Goal: Task Accomplishment & Management: Complete application form

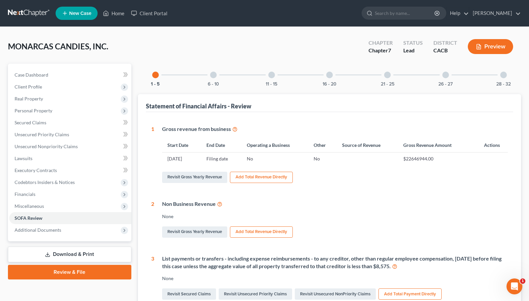
click at [30, 10] on link at bounding box center [29, 13] width 42 height 12
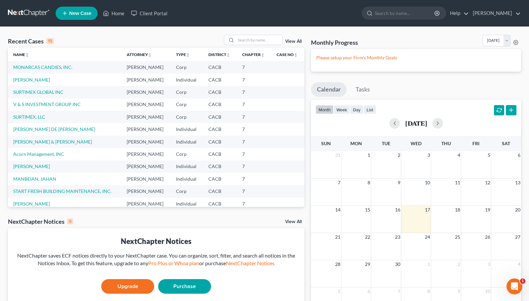
click at [76, 14] on span "New Case" at bounding box center [80, 13] width 22 height 5
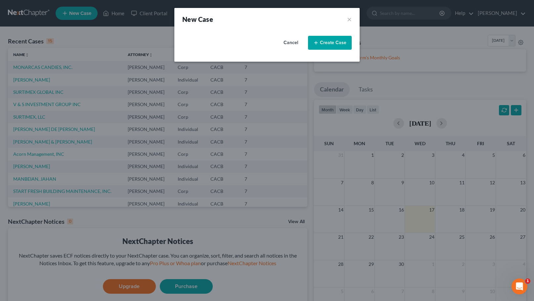
select select "7"
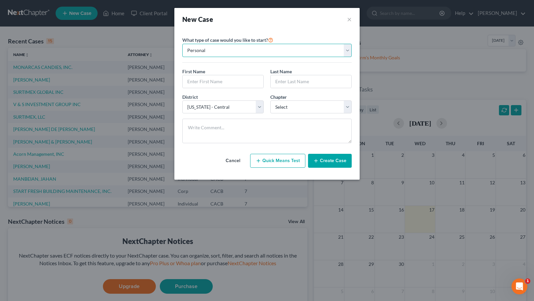
click at [347, 49] on select "Personal Business" at bounding box center [266, 50] width 169 height 13
select select "1"
click at [182, 44] on select "Personal Business" at bounding box center [266, 50] width 169 height 13
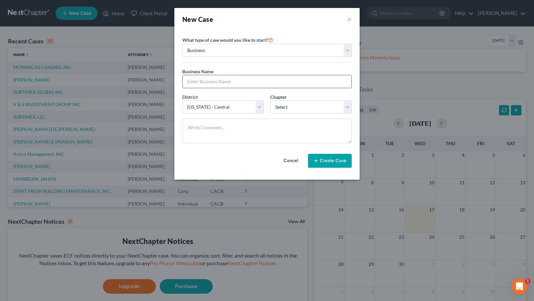
click at [233, 80] on input "text" at bounding box center [267, 81] width 169 height 13
type input "LENIS INDUSTRIES INC"
click at [293, 108] on select "Select 7 11 12" at bounding box center [310, 106] width 81 height 13
select select "0"
click at [270, 100] on select "Select 7 11 12" at bounding box center [310, 106] width 81 height 13
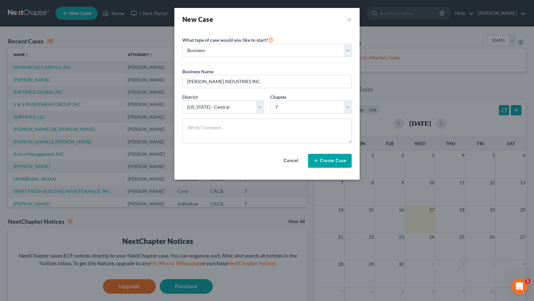
click at [322, 162] on button "Create Case" at bounding box center [330, 161] width 44 height 14
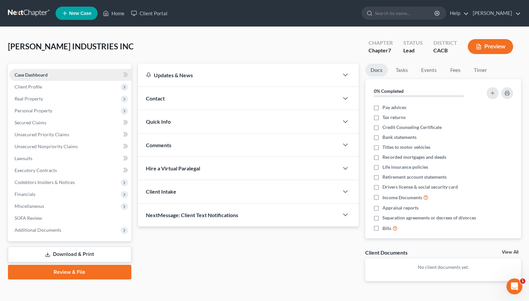
click at [51, 72] on link "Case Dashboard" at bounding box center [70, 75] width 122 height 12
click at [42, 85] on span "Client Profile" at bounding box center [70, 87] width 122 height 12
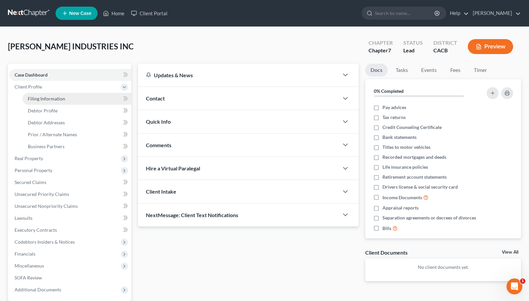
click at [50, 99] on span "Filing Information" at bounding box center [46, 99] width 37 height 6
select select "1"
select select "0"
select select "7"
select select "0"
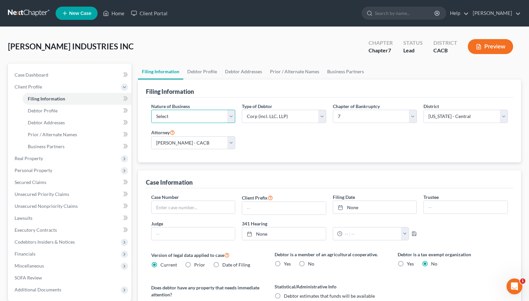
click at [232, 118] on select "Select Clearing Bank Commodity Broker Health Care Business Other Railroad Singl…" at bounding box center [193, 116] width 84 height 13
select select "3"
click at [151, 110] on select "Select Clearing Bank Commodity Broker Health Care Business Other Railroad Singl…" at bounding box center [193, 116] width 84 height 13
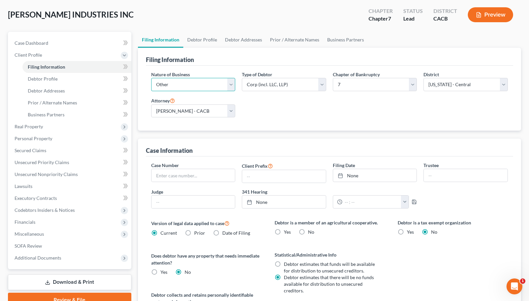
scroll to position [55, 0]
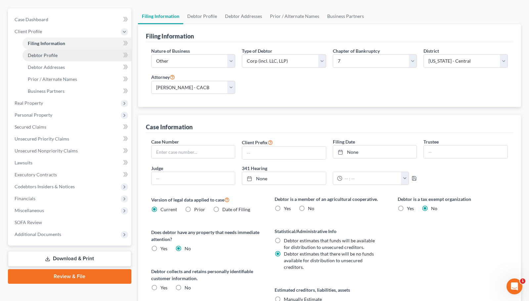
click at [40, 54] on span "Debtor Profile" at bounding box center [43, 55] width 30 height 6
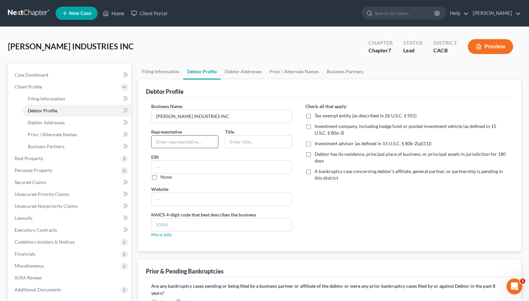
click at [190, 141] on input "text" at bounding box center [185, 141] width 67 height 13
type input "[PERSON_NAME]"
click at [241, 142] on input "text" at bounding box center [258, 141] width 67 height 13
type input "PRESIDENT"
click at [199, 164] on input "text" at bounding box center [222, 167] width 140 height 13
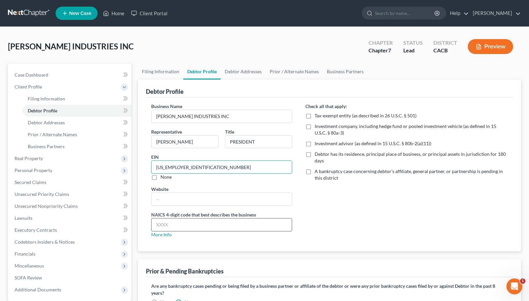
type input "86-1515182"
click at [191, 226] on input "text" at bounding box center [222, 224] width 140 height 13
type input "4244"
click at [212, 242] on div "Business Name LENIS INDUSTRIES INC Representative Manuel Vazquez Title PRESIDEN…" at bounding box center [222, 173] width 154 height 140
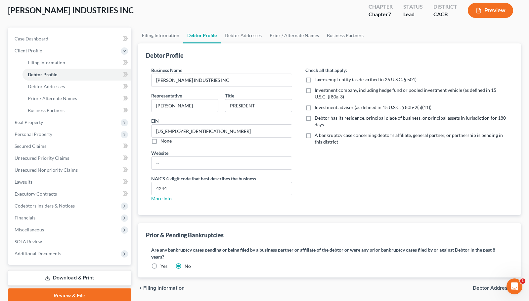
scroll to position [63, 0]
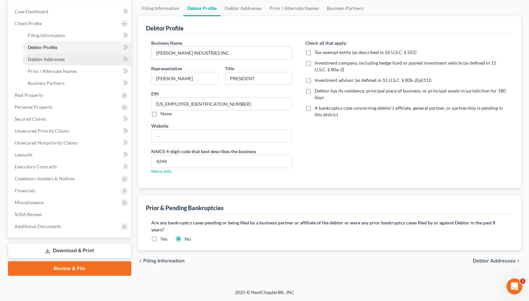
click at [67, 58] on link "Debtor Addresses" at bounding box center [77, 59] width 109 height 12
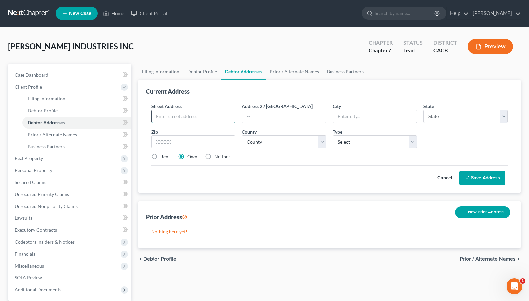
click at [168, 114] on input "text" at bounding box center [194, 116] width 84 height 13
click at [218, 92] on div "Current Address" at bounding box center [329, 88] width 367 height 18
click at [198, 116] on input "text" at bounding box center [194, 116] width 84 height 13
type input "9740 Alburtis Ave"
click at [349, 117] on input "text" at bounding box center [375, 116] width 84 height 13
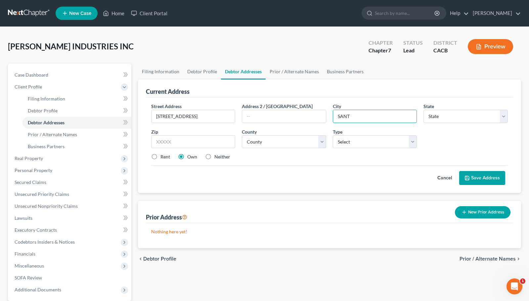
type input "Santa Fe Springs"
click at [496, 114] on select "State AL AK AR AZ CA CO CT DE DC FL GA GU HI ID IL IN IA KS KY LA ME MD MA MI M…" at bounding box center [466, 116] width 84 height 13
select select "4"
click at [424, 110] on select "State AL AK AR AZ CA CO CT DE DC FL GA GU HI ID IL IN IA KS KY LA ME MD MA MI M…" at bounding box center [466, 116] width 84 height 13
click at [190, 145] on input "text" at bounding box center [193, 141] width 84 height 13
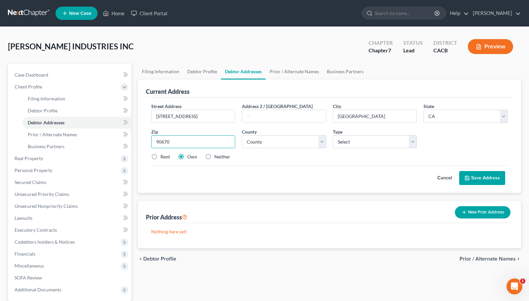
type input "90670"
click at [214, 158] on label "Neither" at bounding box center [222, 156] width 16 height 7
click at [217, 158] on input "Neither" at bounding box center [219, 155] width 4 height 4
radio input "true"
click at [267, 163] on div "Street Address * 9740 Alburtis Ave Address 2 / PO Box City * Santa Fe Springs S…" at bounding box center [329, 134] width 363 height 63
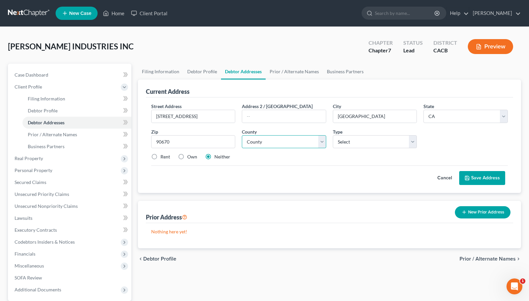
click at [294, 141] on select "County Alameda County Alpine County Amador County Butte County Calaveras County…" at bounding box center [284, 141] width 84 height 13
select select "18"
click at [242, 135] on select "County Alameda County Alpine County Amador County Butte County Calaveras County…" at bounding box center [284, 141] width 84 height 13
click at [359, 143] on select "Select Business Mailing Location of Assets" at bounding box center [375, 141] width 84 height 13
select select "0"
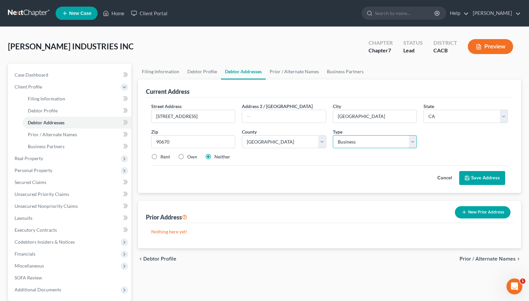
click at [333, 135] on select "Select Business Mailing Location of Assets" at bounding box center [375, 141] width 84 height 13
click at [357, 159] on div "Rent Own Neither" at bounding box center [329, 156] width 363 height 7
click at [475, 177] on button "Save Address" at bounding box center [482, 178] width 46 height 14
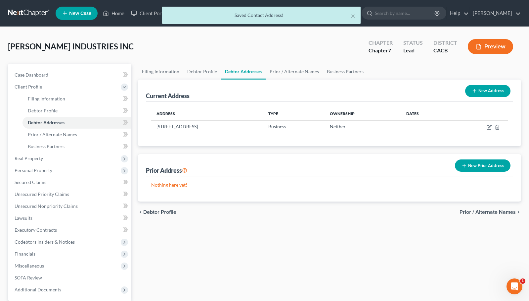
click at [471, 90] on button "New Address" at bounding box center [487, 91] width 45 height 12
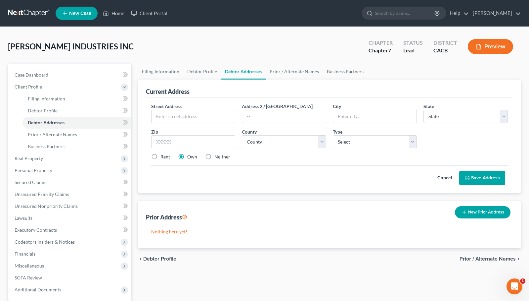
click at [489, 212] on button "New Prior Address" at bounding box center [483, 212] width 56 height 12
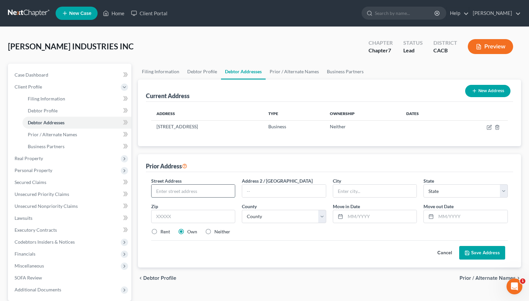
click at [187, 194] on input "text" at bounding box center [194, 190] width 84 height 13
type input "9740 Alburtis Ave"
click at [342, 188] on input "text" at bounding box center [375, 190] width 84 height 13
type input "Santa Fe Springs"
click at [494, 191] on select "State AL AK AR AZ CA CO CT DE DC FL GA GU HI ID IL IN IA KS KY LA ME MD MA MI M…" at bounding box center [466, 190] width 84 height 13
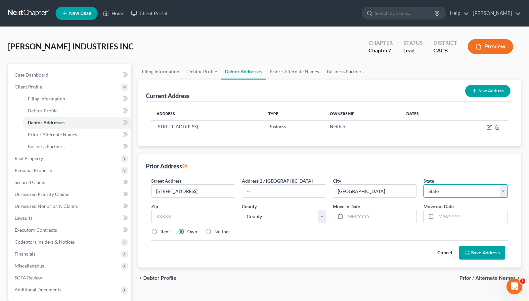
select select "4"
click at [424, 184] on select "State AL AK AR AZ CA CO CT DE DC FL GA GU HI ID IL IN IA KS KY LA ME MD MA MI M…" at bounding box center [466, 190] width 84 height 13
click at [200, 212] on input "text" at bounding box center [193, 216] width 84 height 13
type input "90670"
click at [214, 230] on label "Neither" at bounding box center [222, 231] width 16 height 7
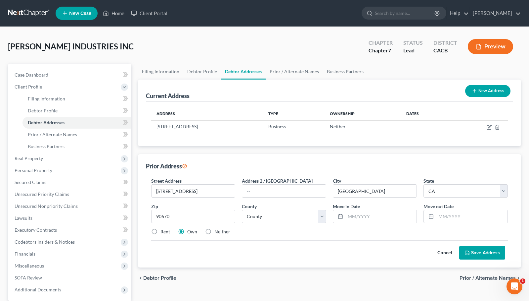
click at [217, 230] on input "Neither" at bounding box center [219, 230] width 4 height 4
radio input "true"
click at [161, 232] on label "Rent" at bounding box center [166, 231] width 10 height 7
click at [163, 232] on input "Rent" at bounding box center [165, 230] width 4 height 4
radio input "true"
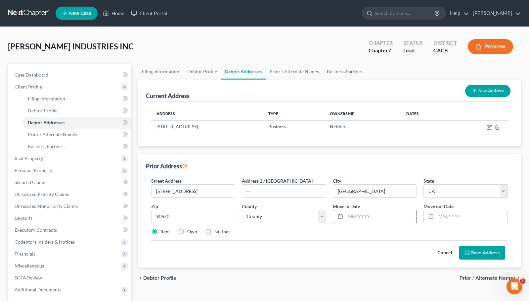
click at [377, 217] on input "text" at bounding box center [381, 216] width 71 height 13
type input "02/2021"
click at [442, 218] on input "text" at bounding box center [471, 216] width 71 height 13
type input "12/2023"
click at [481, 252] on button "Save Address" at bounding box center [482, 253] width 46 height 14
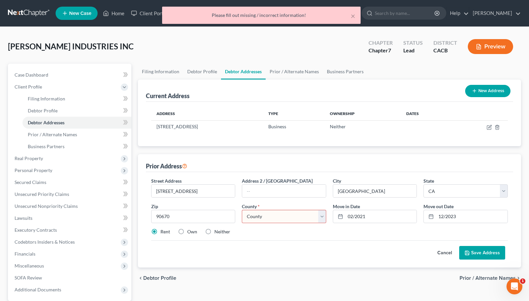
click at [327, 218] on div "County * County Alameda County Alpine County Amador County Butte County Calaver…" at bounding box center [284, 213] width 91 height 20
click at [322, 218] on select "County Alameda County Alpine County Amador County Butte County Calaveras County…" at bounding box center [284, 216] width 84 height 13
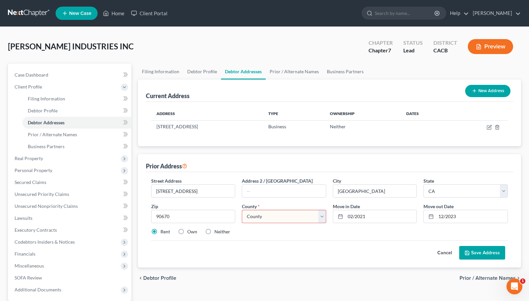
select select "18"
click at [242, 210] on select "County Alameda County Alpine County Amador County Butte County Calaveras County…" at bounding box center [284, 216] width 84 height 13
click at [482, 250] on button "Save Address" at bounding box center [482, 253] width 46 height 14
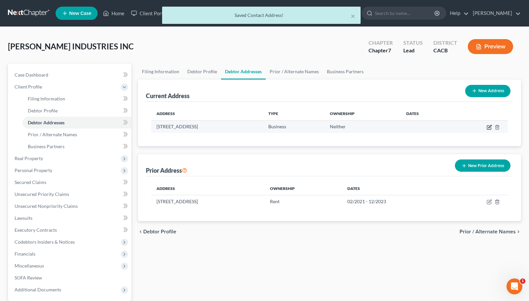
click at [488, 126] on icon "button" at bounding box center [489, 126] width 5 height 5
select select "4"
select select "18"
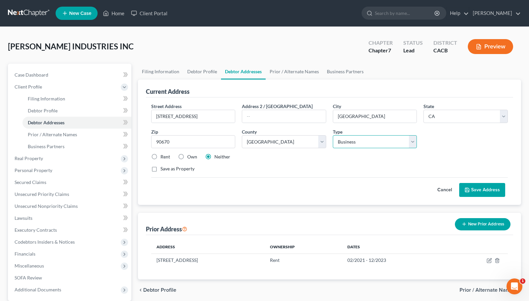
click at [390, 143] on select "Select Business Mailing Location of Assets" at bounding box center [375, 141] width 84 height 13
select select "1"
click at [333, 135] on select "Select Business Mailing Location of Assets" at bounding box center [375, 141] width 84 height 13
click at [207, 116] on input "9740 Alburtis Ave" at bounding box center [194, 116] width 84 height 13
drag, startPoint x: 207, startPoint y: 116, endPoint x: 148, endPoint y: 116, distance: 59.6
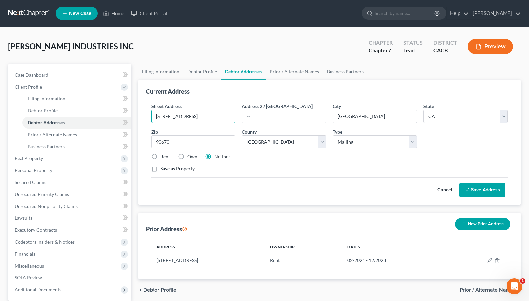
click at [148, 116] on div "Street Address * 9740 Alburtis Ave" at bounding box center [193, 113] width 91 height 20
type input "1801 Calle Don Guillermo, La Habra, CA 9"
drag, startPoint x: 375, startPoint y: 118, endPoint x: 319, endPoint y: 123, distance: 56.8
click at [319, 123] on div "Street Address * 1801 Calle Don Guillermo, La Habra, CA 9 Address 2 / PO Box Ci…" at bounding box center [329, 140] width 363 height 75
drag, startPoint x: 356, startPoint y: 117, endPoint x: 394, endPoint y: 114, distance: 38.2
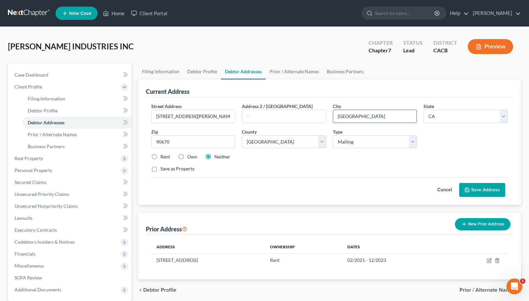
click at [394, 114] on input "La Habra, CA 90631" at bounding box center [375, 116] width 84 height 13
type input "La Habra"
click at [470, 145] on div "Street Address * 1801 Calle Don Guillermo, La Habra, CA 9 Address 2 / PO Box Ci…" at bounding box center [329, 140] width 363 height 75
click at [172, 141] on input "90670" at bounding box center [193, 141] width 84 height 13
type input "90631"
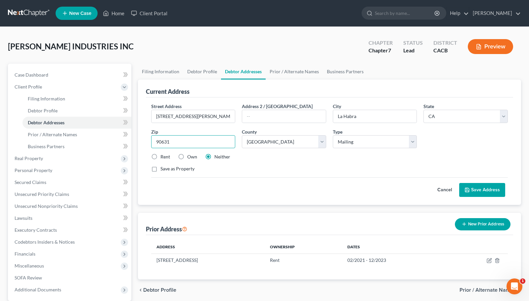
scroll to position [55, 0]
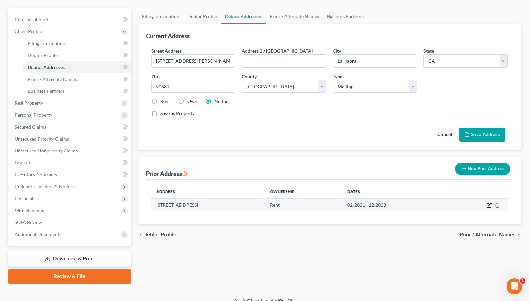
click at [488, 205] on icon "button" at bounding box center [489, 204] width 5 height 5
select select "4"
select select "18"
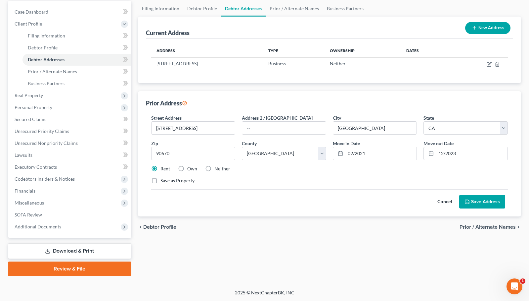
scroll to position [63, 0]
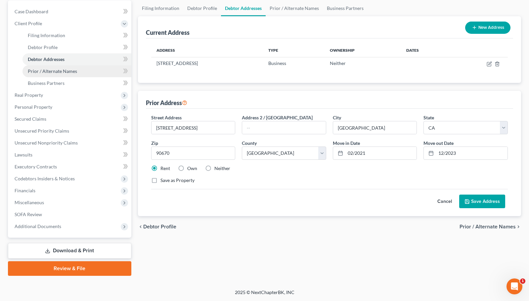
click at [68, 72] on span "Prior / Alternate Names" at bounding box center [52, 71] width 49 height 6
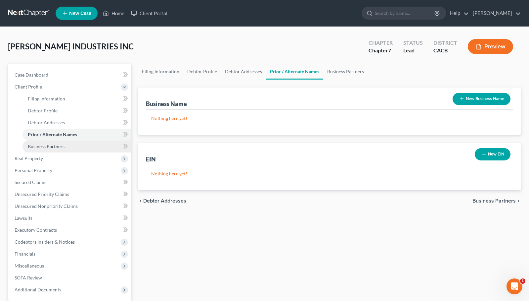
click at [52, 148] on span "Business Partners" at bounding box center [46, 146] width 37 height 6
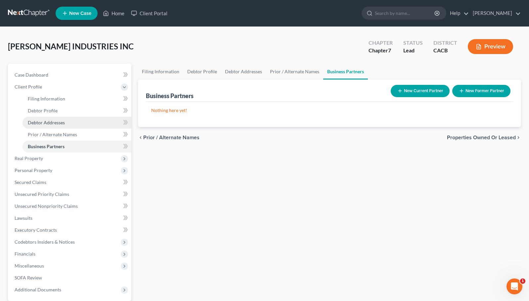
click at [51, 121] on span "Debtor Addresses" at bounding box center [46, 122] width 37 height 6
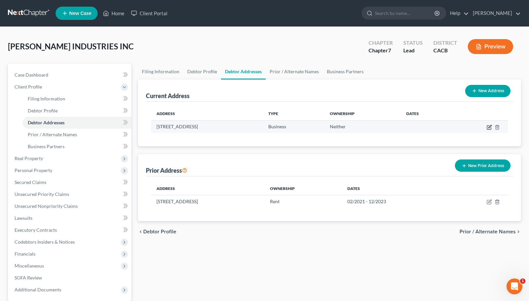
click at [488, 126] on icon "button" at bounding box center [489, 127] width 4 height 4
select select "4"
select select "18"
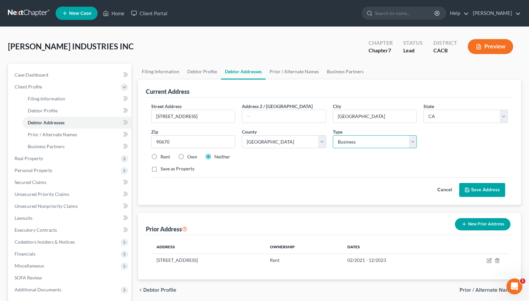
click at [410, 143] on select "Select Business Mailing Location of Assets" at bounding box center [375, 141] width 84 height 13
select select "1"
click at [333, 135] on select "Select Business Mailing Location of Assets" at bounding box center [375, 141] width 84 height 13
click at [475, 188] on button "Save Address" at bounding box center [482, 190] width 46 height 14
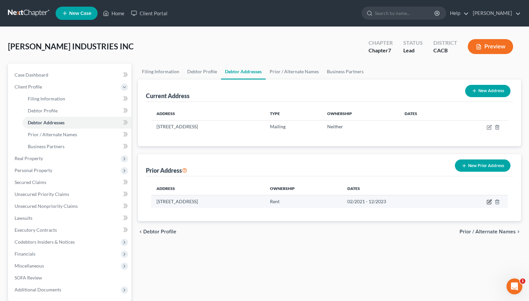
click at [489, 203] on icon "button" at bounding box center [489, 201] width 5 height 5
select select "4"
select select "18"
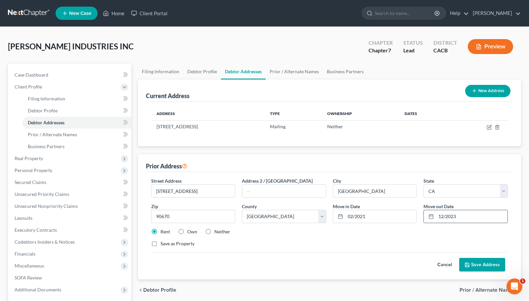
click at [457, 217] on input "12/2023" at bounding box center [471, 216] width 71 height 13
type input "12/2024"
click at [486, 265] on button "Save Address" at bounding box center [482, 264] width 46 height 14
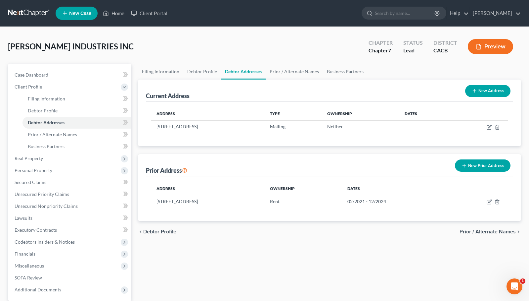
click at [481, 233] on span "Prior / Alternate Names" at bounding box center [488, 231] width 56 height 5
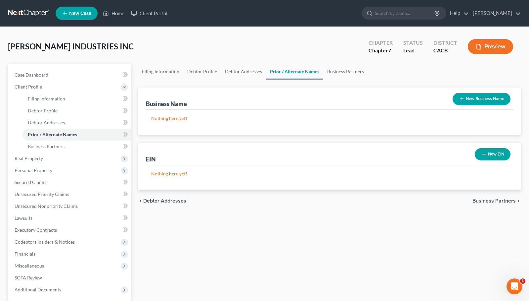
click at [486, 201] on span "Business Partners" at bounding box center [494, 200] width 43 height 5
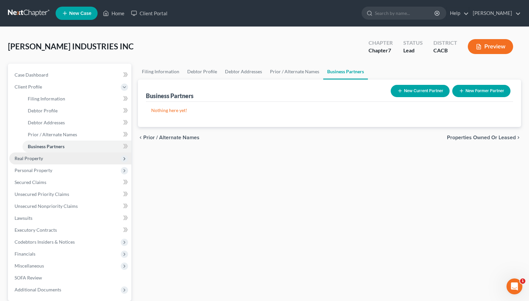
click at [30, 158] on span "Real Property" at bounding box center [29, 158] width 28 height 6
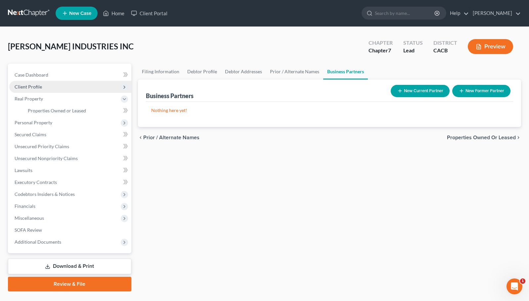
click at [40, 88] on span "Client Profile" at bounding box center [28, 87] width 27 height 6
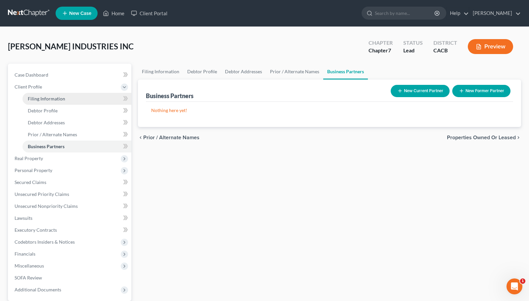
click at [45, 99] on span "Filing Information" at bounding box center [46, 99] width 37 height 6
select select "3"
select select "1"
select select "0"
select select "7"
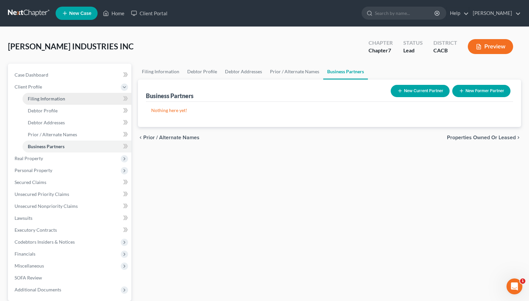
select select "0"
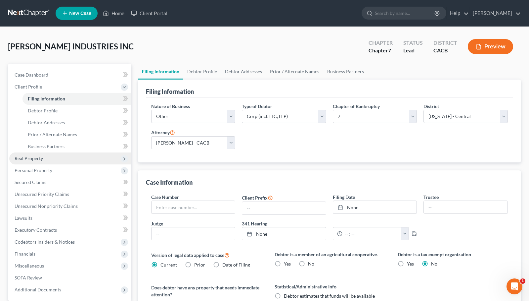
click at [42, 158] on span "Real Property" at bounding box center [29, 158] width 28 height 6
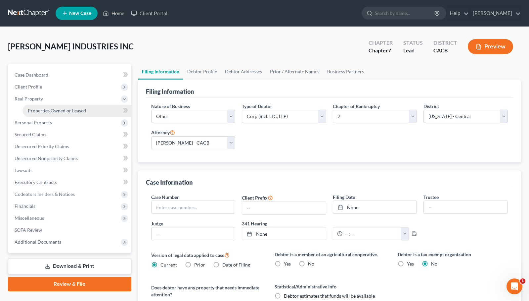
click at [65, 109] on span "Properties Owned or Leased" at bounding box center [57, 111] width 58 height 6
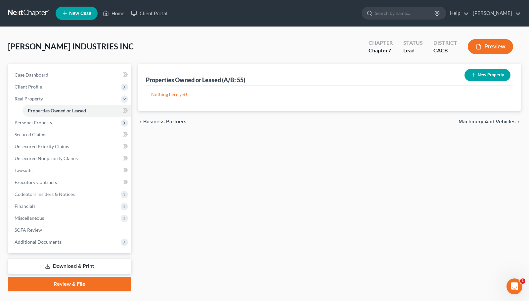
click at [487, 123] on span "Machinery and Vehicles" at bounding box center [487, 121] width 57 height 5
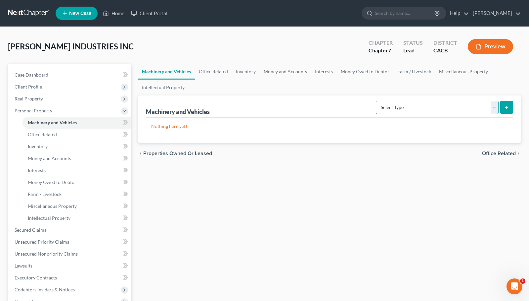
click at [491, 106] on select "Select Type Aircraft (A/B: 49) Other Machinery, Fixtures and Equipment (A/B: 50…" at bounding box center [437, 107] width 123 height 13
click at [443, 185] on div "Machinery and Vehicles Office Related Inventory Money and Accounts Interests Mo…" at bounding box center [330, 225] width 390 height 323
click at [494, 154] on span "Office Related" at bounding box center [499, 153] width 34 height 5
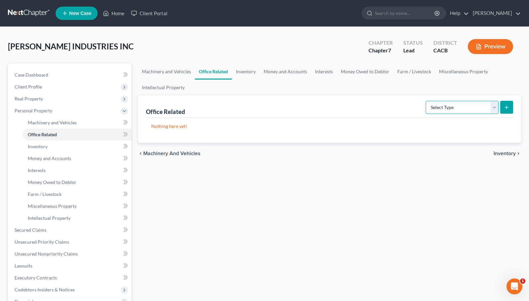
click at [451, 110] on select "Select Type Collectibles (A/B: 42) Office Equipment (A/B: 41) Office Fixtures (…" at bounding box center [462, 107] width 73 height 13
select select "equipment"
click at [426, 101] on select "Select Type Collectibles (A/B: 42) Office Equipment (A/B: 41) Office Fixtures (…" at bounding box center [462, 107] width 73 height 13
click at [507, 110] on icon "submit" at bounding box center [506, 107] width 5 height 5
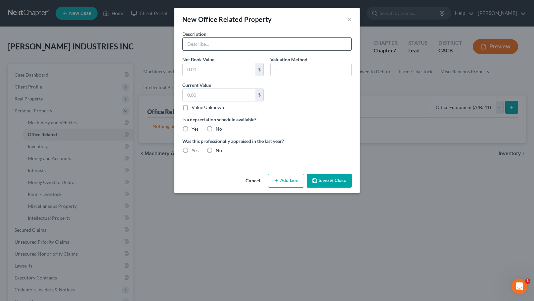
click at [210, 45] on input "text" at bounding box center [267, 44] width 169 height 13
type input "p"
type input "o"
type input "Office Equipment"
click at [325, 104] on div "Description Office Equipment Net Book Value $ Valuation Method Current Value $ …" at bounding box center [267, 94] width 176 height 128
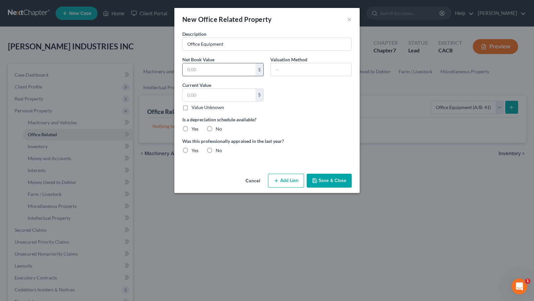
click at [204, 69] on input "text" at bounding box center [219, 69] width 73 height 13
type input "1,250"
click at [203, 92] on input "text" at bounding box center [219, 95] width 73 height 13
type input "1,250"
click at [295, 71] on input "text" at bounding box center [311, 69] width 81 height 13
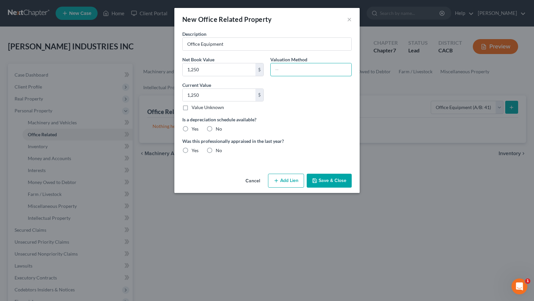
type input "FMV"
click at [216, 128] on label "No" at bounding box center [219, 128] width 6 height 7
click at [218, 128] on input "No" at bounding box center [220, 127] width 4 height 4
radio input "true"
click at [216, 149] on label "No" at bounding box center [219, 150] width 6 height 7
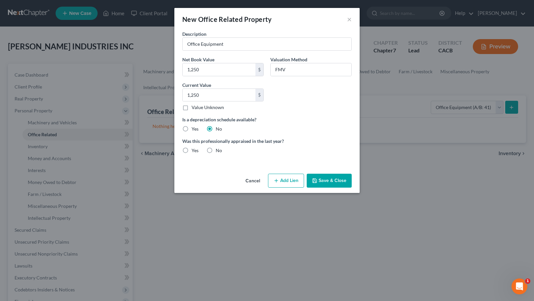
click at [218, 149] on input "No" at bounding box center [220, 149] width 4 height 4
radio input "true"
click at [332, 184] on button "Save & Close" at bounding box center [329, 180] width 45 height 14
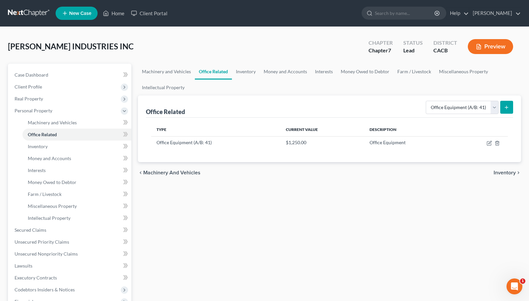
click at [503, 173] on span "Inventory" at bounding box center [505, 172] width 22 height 5
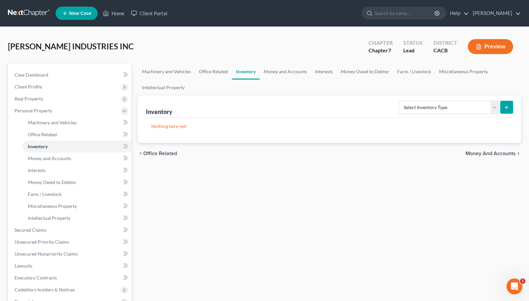
click at [496, 154] on span "Money and Accounts" at bounding box center [491, 153] width 50 height 5
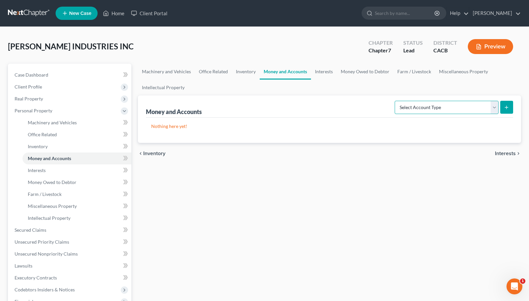
click at [459, 109] on select "Select Account Type Brokerage (A/B: 3, SOFA: 18) Cash on Hand (A/B: 2) Certific…" at bounding box center [447, 107] width 104 height 13
select select "checking"
click at [396, 101] on select "Select Account Type Brokerage (A/B: 3, SOFA: 18) Cash on Hand (A/B: 2) Certific…" at bounding box center [447, 107] width 104 height 13
click at [507, 106] on line "submit" at bounding box center [507, 107] width 0 height 3
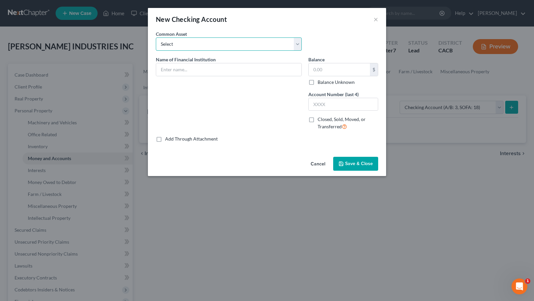
click at [192, 44] on select "Select CHASE BANK WELLS FARGO FIRST BANK BANK OF AMERICA FIRST CITY CREDIT UNIO…" at bounding box center [229, 43] width 146 height 13
select select "0"
click at [156, 37] on select "Select CHASE BANK WELLS FARGO FIRST BANK BANK OF AMERICA FIRST CITY CREDIT UNIO…" at bounding box center [229, 43] width 146 height 13
type input "CHASE BANK"
click at [314, 71] on input "756.00" at bounding box center [339, 69] width 61 height 13
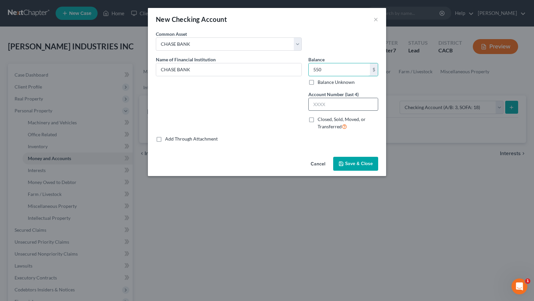
type input "550"
click at [334, 103] on input "text" at bounding box center [343, 104] width 69 height 13
type input "0807"
click at [366, 162] on span "Save & Close" at bounding box center [359, 164] width 28 height 6
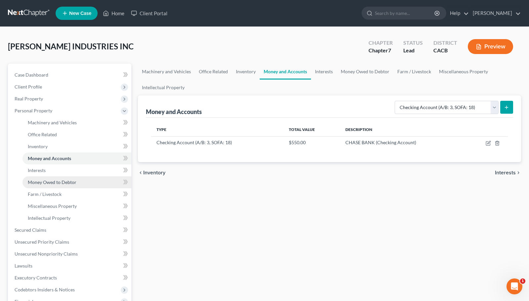
click at [68, 180] on span "Money Owed to Debtor" at bounding box center [52, 182] width 49 height 6
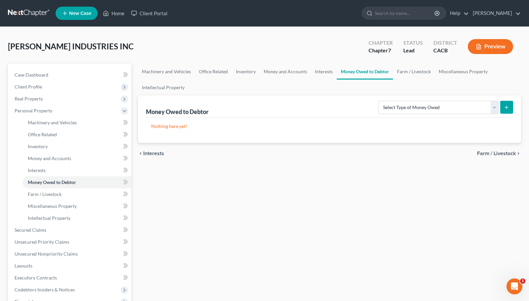
click at [505, 106] on icon "submit" at bounding box center [506, 107] width 5 height 5
click at [498, 107] on select "Select Type of Money Owed Accounts Receivable (A/B: 11) Causes of Action Agains…" at bounding box center [438, 107] width 120 height 13
select select "accounts_receivable"
click at [380, 101] on select "Select Type of Money Owed Accounts Receivable (A/B: 11) Causes of Action Agains…" at bounding box center [438, 107] width 120 height 13
click at [506, 109] on icon "submit" at bounding box center [506, 107] width 5 height 5
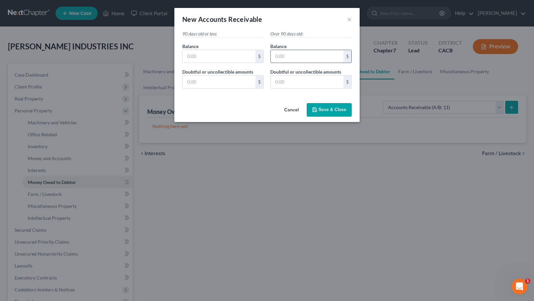
click at [290, 55] on input "text" at bounding box center [307, 56] width 73 height 13
type input "338,510"
click at [292, 80] on input "text" at bounding box center [307, 81] width 73 height 13
type input "338,510"
click at [332, 113] on button "Save & Close" at bounding box center [329, 110] width 45 height 14
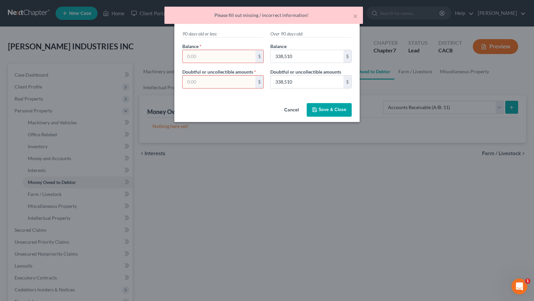
click at [195, 57] on input "text" at bounding box center [219, 56] width 73 height 13
type input "0"
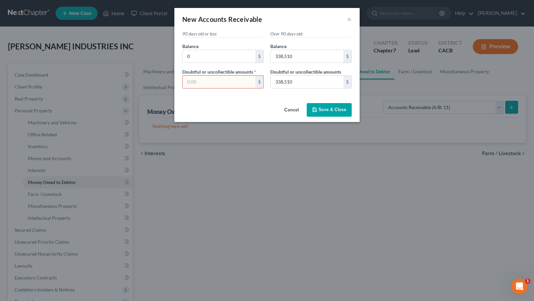
click at [190, 85] on input "text" at bounding box center [219, 81] width 73 height 13
type input "0"
click at [329, 111] on span "Save & Close" at bounding box center [333, 110] width 28 height 6
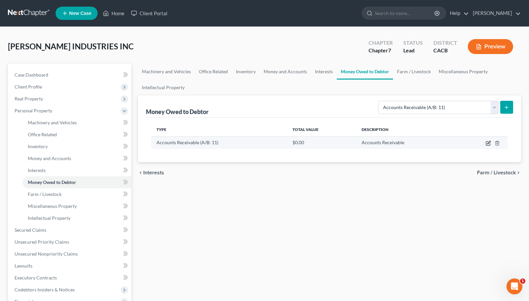
click at [487, 142] on icon "button" at bounding box center [488, 143] width 4 height 4
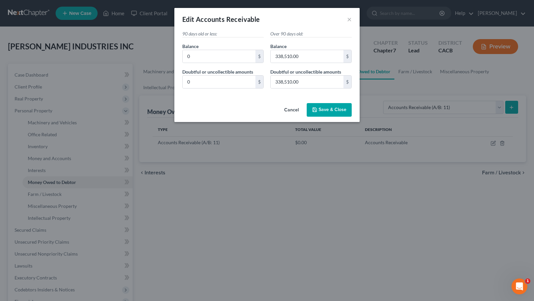
click at [330, 111] on span "Save & Close" at bounding box center [333, 110] width 28 height 6
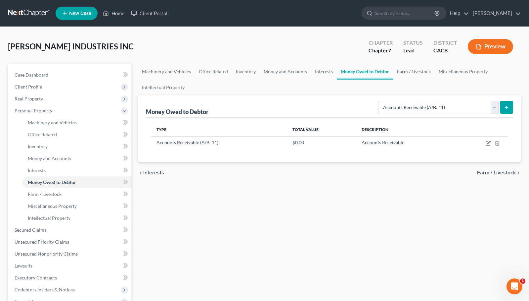
click at [510, 173] on span "Farm / Livestock" at bounding box center [496, 172] width 39 height 5
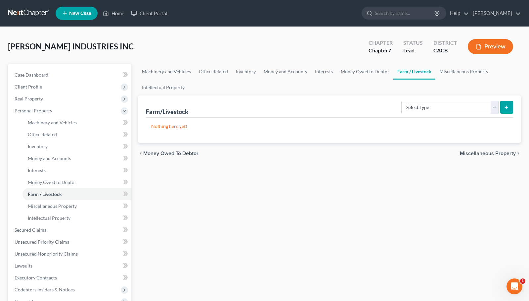
click at [493, 155] on span "Miscellaneous Property" at bounding box center [488, 153] width 56 height 5
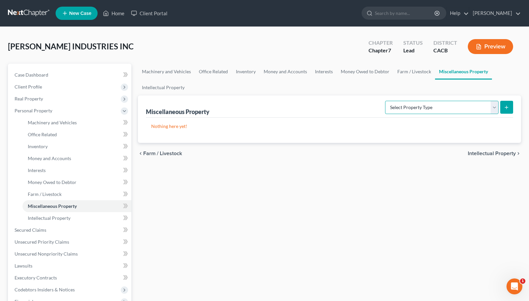
click at [491, 106] on select "Select Property Type Assigned for Creditor Benefit Within 120 Days (SOFA: 8) As…" at bounding box center [442, 107] width 114 height 13
click at [419, 199] on div "Machinery and Vehicles Office Related Inventory Money and Accounts Interests Mo…" at bounding box center [330, 225] width 390 height 323
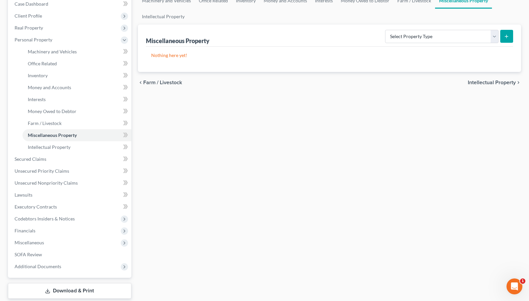
scroll to position [55, 0]
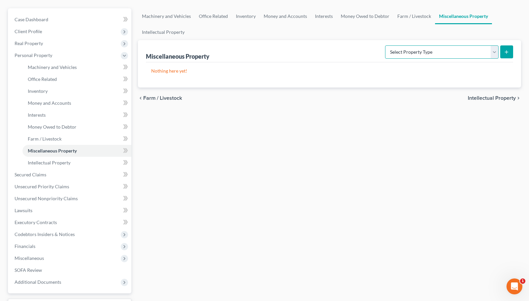
click at [455, 55] on select "Select Property Type Assigned for Creditor Benefit Within 120 Days (SOFA: 8) As…" at bounding box center [442, 51] width 114 height 13
click at [340, 144] on div "Machinery and Vehicles Office Related Inventory Money and Accounts Interests Mo…" at bounding box center [330, 169] width 390 height 323
click at [63, 186] on span "Unsecured Priority Claims" at bounding box center [42, 186] width 55 height 6
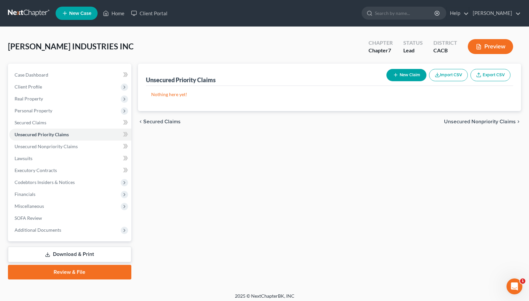
click at [401, 76] on button "New Claim" at bounding box center [407, 75] width 40 height 12
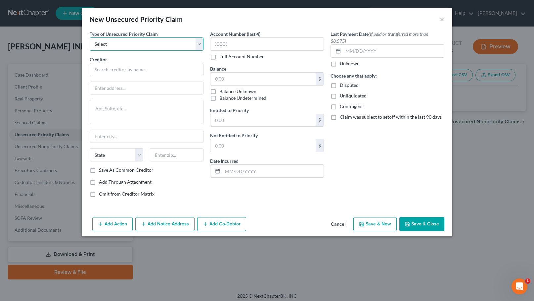
click at [200, 46] on select "Select Taxes & Other Government Units Domestic Support Obligations Extensions o…" at bounding box center [147, 43] width 114 height 13
select select "0"
click at [90, 37] on select "Select Taxes & Other Government Units Domestic Support Obligations Extensions o…" at bounding box center [147, 43] width 114 height 13
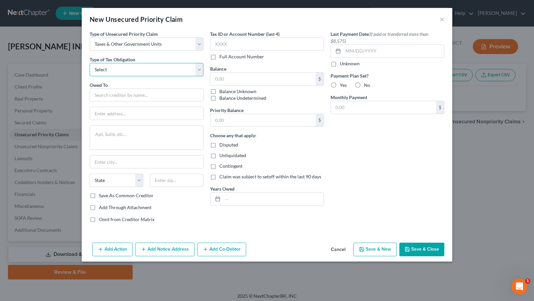
click at [170, 68] on select "Select Federal City State Franchise Tax Board Other" at bounding box center [147, 69] width 114 height 13
select select "0"
click at [90, 63] on select "Select Federal City State Franchise Tax Board Other" at bounding box center [147, 69] width 114 height 13
click at [142, 92] on input "text" at bounding box center [147, 94] width 114 height 13
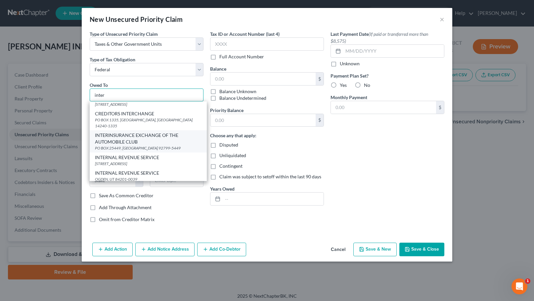
scroll to position [32, 0]
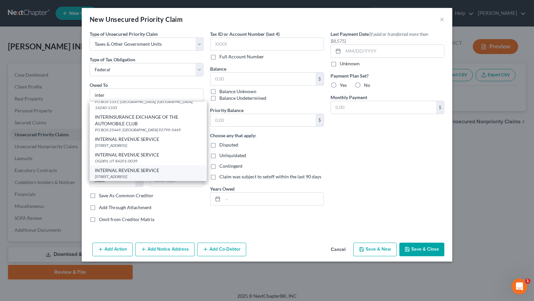
click at [167, 174] on div "PO BOX 7346, PHILADELPHIA, PA 19101-7346" at bounding box center [148, 176] width 107 height 6
type input "INTERNAL REVENUE SERVICE"
type input "PO BOX 7346"
type input "PHILADELPHIA"
select select "39"
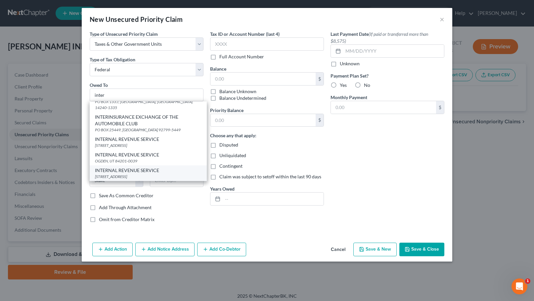
type input "19101-7346"
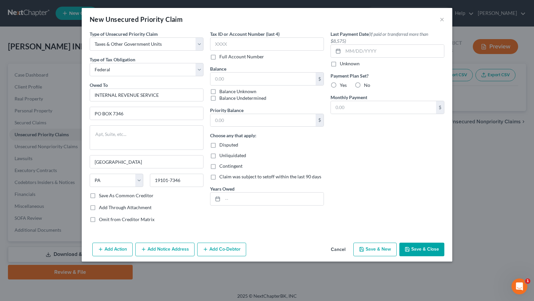
scroll to position [0, 0]
click at [99, 197] on label "Save As Common Creditor" at bounding box center [126, 195] width 55 height 7
click at [102, 196] on input "Save As Common Creditor" at bounding box center [104, 194] width 4 height 4
checkbox input "true"
click at [249, 43] on input "text" at bounding box center [267, 43] width 114 height 13
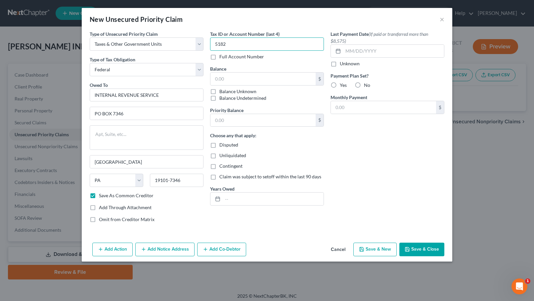
type input "5182"
click at [239, 76] on input "text" at bounding box center [262, 78] width 105 height 13
type input "1,500"
click at [219, 145] on label "Disputed" at bounding box center [228, 144] width 19 height 7
click at [222, 145] on input "Disputed" at bounding box center [224, 143] width 4 height 4
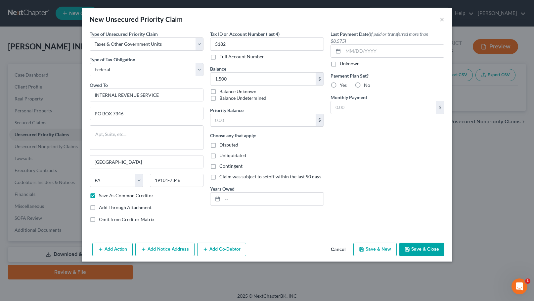
checkbox input "true"
click at [219, 156] on label "Unliquidated" at bounding box center [232, 155] width 27 height 7
click at [222, 156] on input "Unliquidated" at bounding box center [224, 154] width 4 height 4
checkbox input "true"
click at [219, 166] on label "Contingent" at bounding box center [230, 166] width 23 height 7
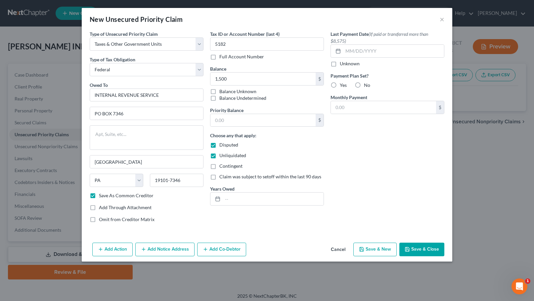
click at [222, 166] on input "Contingent" at bounding box center [224, 165] width 4 height 4
checkbox input "true"
click at [412, 251] on button "Save & Close" at bounding box center [421, 249] width 45 height 14
checkbox input "false"
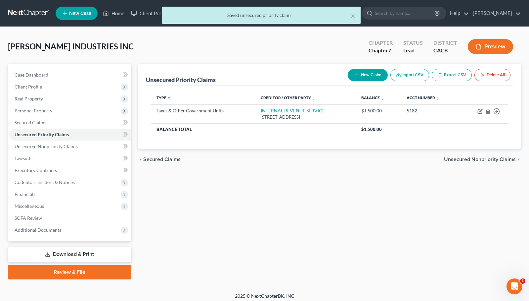
click at [368, 76] on button "New Claim" at bounding box center [368, 75] width 40 height 12
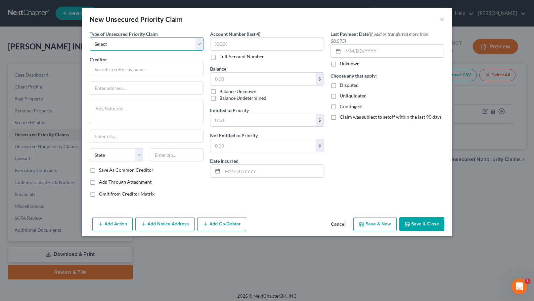
click at [189, 41] on select "Select Taxes & Other Government Units Domestic Support Obligations Extensions o…" at bounding box center [147, 43] width 114 height 13
select select "0"
click at [90, 37] on select "Select Taxes & Other Government Units Domestic Support Obligations Extensions o…" at bounding box center [147, 43] width 114 height 13
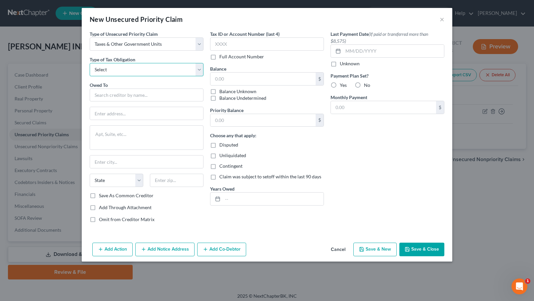
click at [140, 69] on select "Select Federal City State Franchise Tax Board Other" at bounding box center [147, 69] width 114 height 13
select select "2"
click at [90, 63] on select "Select Federal City State Franchise Tax Board Other" at bounding box center [147, 69] width 114 height 13
click at [114, 98] on input "text" at bounding box center [147, 94] width 114 height 13
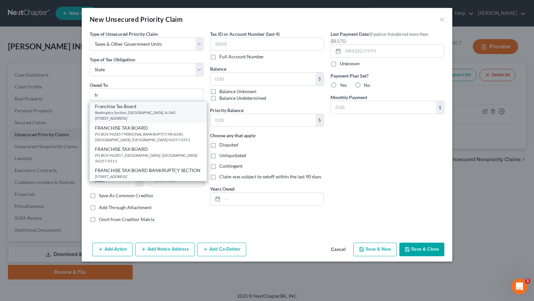
click at [135, 116] on div "Bankruptcy Section, MS: A-340 PO Box 2952, Sacramento, CA 95812-2952" at bounding box center [148, 115] width 107 height 11
type input "Franchise Tax Board"
type input "Bankruptcy Section, MS: A-340"
type textarea "PO Box 2952"
type input "Sacramento"
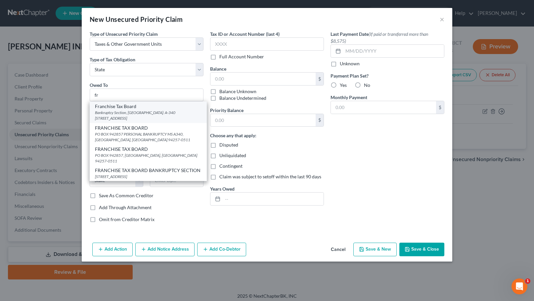
select select "4"
type input "95812-2952"
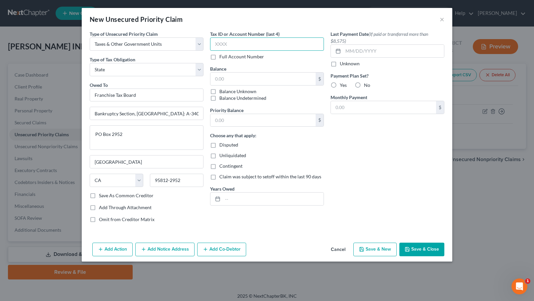
click at [239, 44] on input "text" at bounding box center [267, 43] width 114 height 13
type input "5182"
click at [237, 78] on input "text" at bounding box center [262, 78] width 105 height 13
type input "1"
type input "2,400"
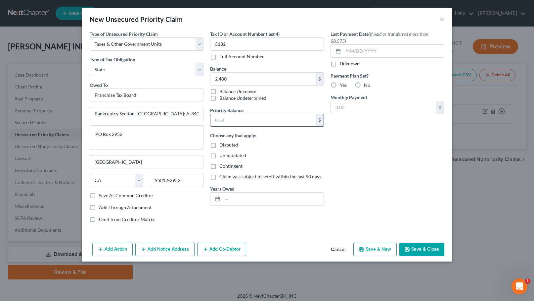
click at [269, 120] on input "text" at bounding box center [262, 120] width 105 height 13
type input "2,400"
click at [219, 144] on label "Disputed" at bounding box center [228, 144] width 19 height 7
click at [222, 144] on input "Disputed" at bounding box center [224, 143] width 4 height 4
checkbox input "true"
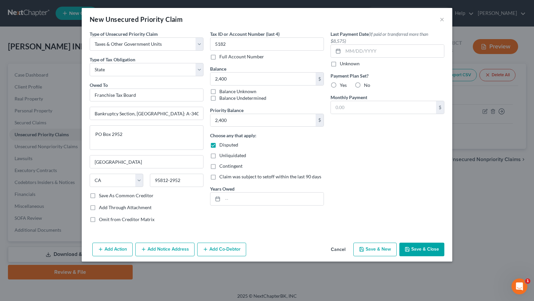
click at [219, 157] on label "Unliquidated" at bounding box center [232, 155] width 27 height 7
click at [222, 156] on input "Unliquidated" at bounding box center [224, 154] width 4 height 4
checkbox input "true"
click at [219, 166] on label "Contingent" at bounding box center [230, 166] width 23 height 7
click at [222, 166] on input "Contingent" at bounding box center [224, 165] width 4 height 4
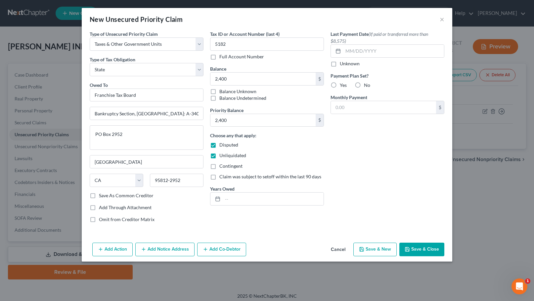
checkbox input "true"
click at [99, 195] on label "Save As Common Creditor" at bounding box center [126, 195] width 55 height 7
click at [102, 195] on input "Save As Common Creditor" at bounding box center [104, 194] width 4 height 4
click at [416, 250] on button "Save & Close" at bounding box center [421, 249] width 45 height 14
checkbox input "false"
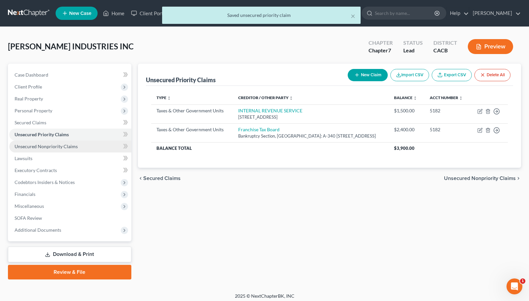
click at [58, 147] on span "Unsecured Nonpriority Claims" at bounding box center [46, 146] width 63 height 6
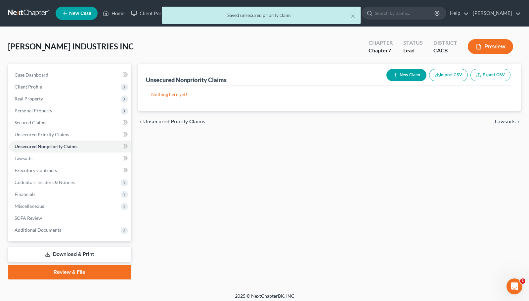
click at [407, 74] on button "New Claim" at bounding box center [407, 75] width 40 height 12
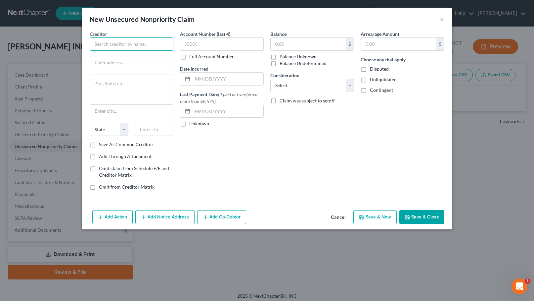
click at [149, 42] on input "text" at bounding box center [132, 43] width 84 height 13
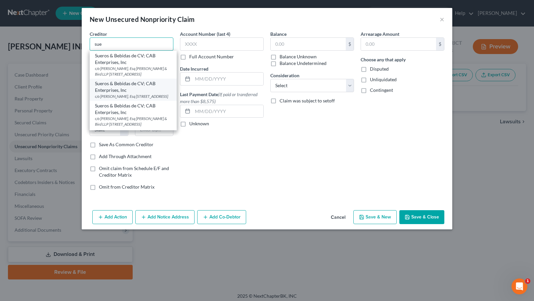
scroll to position [55, 0]
click at [151, 99] on div "350 South Grand Avenue 51st Floor Charles Cox, Esq Alston & Bird LLP, Los Angel…" at bounding box center [133, 93] width 76 height 11
type input "Sueros & Bebidas de CV; CAB Enterprises, Inc"
type input "350 South Grand Avenue 51st Floor"
type textarea "Charles Cox, Esq Alston & Bird LLP"
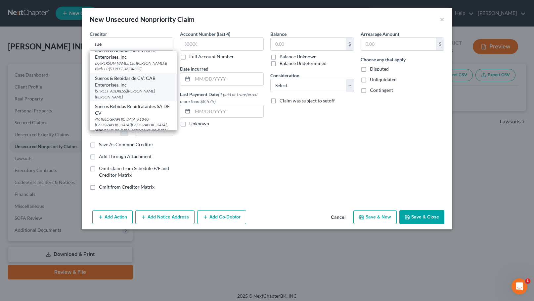
type input "Los Angeles"
select select "4"
type input "90071"
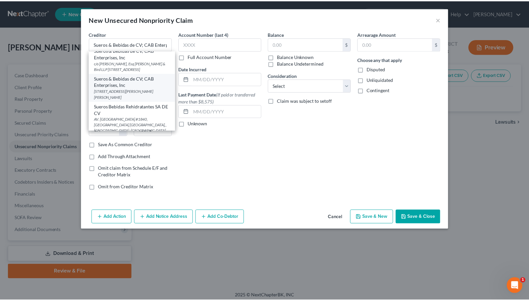
scroll to position [0, 0]
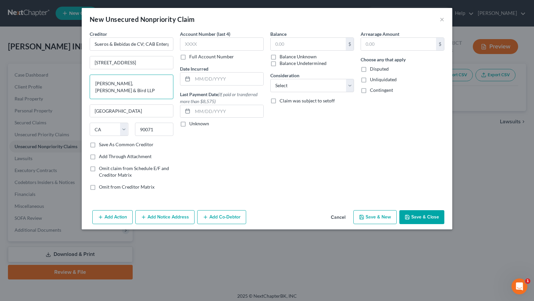
click at [139, 89] on textarea "Charles Cox, Esq Alston & Bird LLP" at bounding box center [132, 86] width 84 height 24
click at [99, 145] on label "Save As Common Creditor" at bounding box center [126, 144] width 55 height 7
click at [102, 145] on input "Save As Common Creditor" at bounding box center [104, 143] width 4 height 4
checkbox input "true"
click at [195, 43] on input "text" at bounding box center [222, 43] width 84 height 13
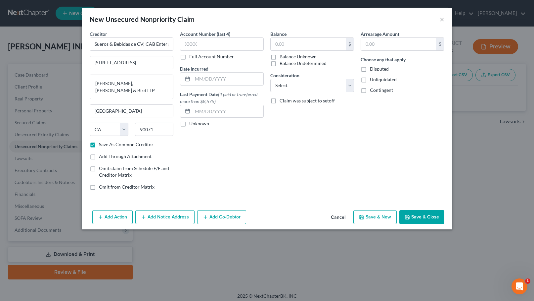
click at [370, 70] on label "Disputed" at bounding box center [379, 69] width 19 height 7
click at [373, 70] on input "Disputed" at bounding box center [375, 68] width 4 height 4
checkbox input "true"
click at [370, 78] on label "Unliquidated" at bounding box center [383, 79] width 27 height 7
click at [373, 78] on input "Unliquidated" at bounding box center [375, 78] width 4 height 4
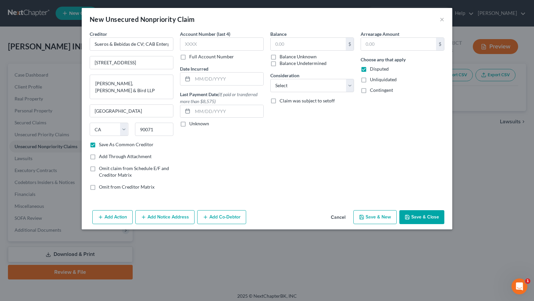
checkbox input "true"
click at [370, 90] on label "Contingent" at bounding box center [381, 90] width 23 height 7
click at [373, 90] on input "Contingent" at bounding box center [375, 89] width 4 height 4
checkbox input "true"
click at [351, 85] on select "Select Cable / Satellite Services Collection Agency Credit Card Debt Debt Couns…" at bounding box center [312, 85] width 84 height 13
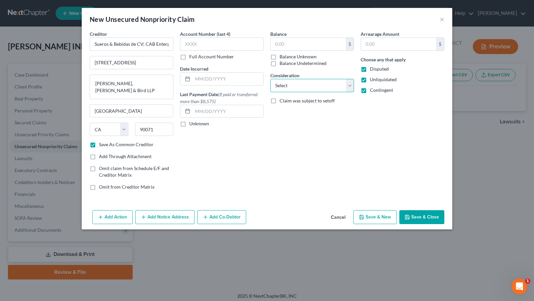
select select "11"
click at [270, 79] on select "Select Cable / Satellite Services Collection Agency Credit Card Debt Debt Couns…" at bounding box center [312, 85] width 84 height 13
click at [278, 112] on input "text" at bounding box center [312, 111] width 83 height 13
type input "Lawsuit"
click at [280, 44] on input "text" at bounding box center [308, 44] width 75 height 13
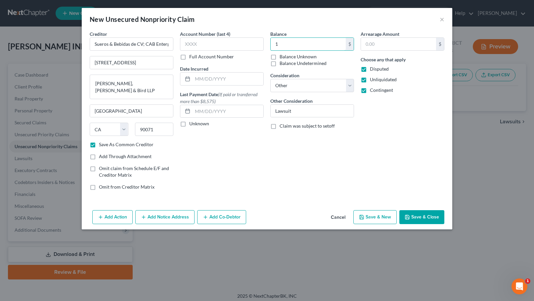
type input "1"
click at [280, 56] on label "Balance Unknown" at bounding box center [298, 56] width 37 height 7
click at [282, 56] on input "Balance Unknown" at bounding box center [284, 55] width 4 height 4
checkbox input "true"
type input "0.00"
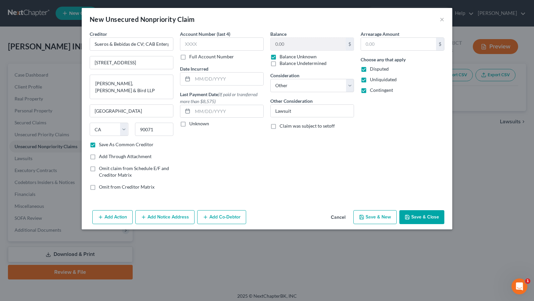
click at [280, 64] on label "Balance Undetermined" at bounding box center [303, 63] width 47 height 7
click at [282, 64] on input "Balance Undetermined" at bounding box center [284, 62] width 4 height 4
checkbox input "true"
click at [280, 57] on label "Balance Unknown" at bounding box center [298, 56] width 37 height 7
click at [282, 57] on input "Balance Unknown" at bounding box center [284, 55] width 4 height 4
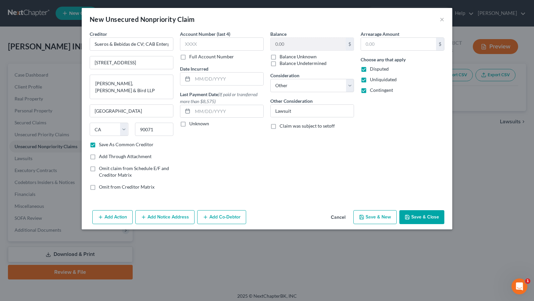
checkbox input "true"
click at [280, 62] on label "Balance Undetermined" at bounding box center [303, 63] width 47 height 7
click at [282, 62] on input "Balance Undetermined" at bounding box center [284, 62] width 4 height 4
checkbox input "true"
checkbox input "false"
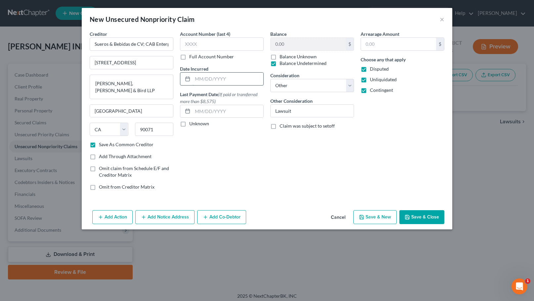
click at [205, 77] on input "text" at bounding box center [228, 78] width 71 height 13
type input "2024"
click at [254, 146] on div "Account Number (last 4) Full Account Number Date Incurred 2024 Last Payment Dat…" at bounding box center [222, 112] width 90 height 165
click at [423, 219] on button "Save & Close" at bounding box center [421, 217] width 45 height 14
checkbox input "false"
